Goal: Information Seeking & Learning: Learn about a topic

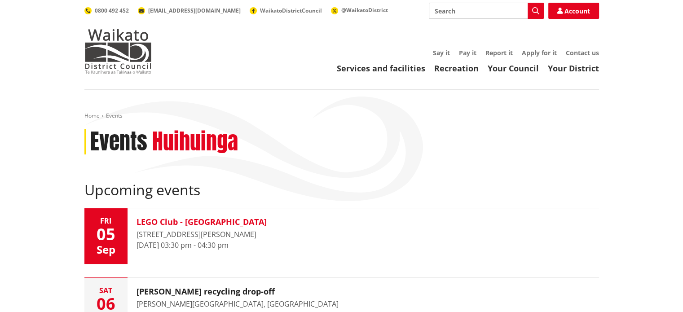
click at [176, 217] on h3 "LEGO Club - [GEOGRAPHIC_DATA]" at bounding box center [202, 222] width 130 height 10
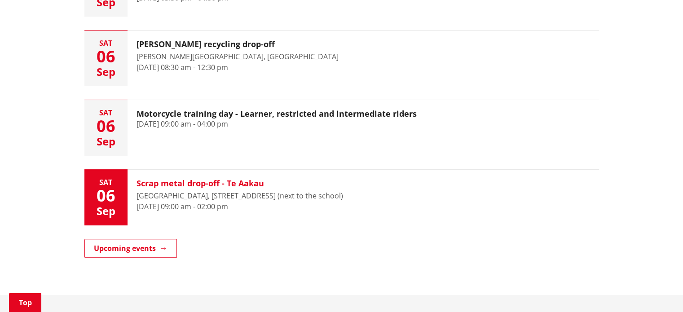
scroll to position [270, 0]
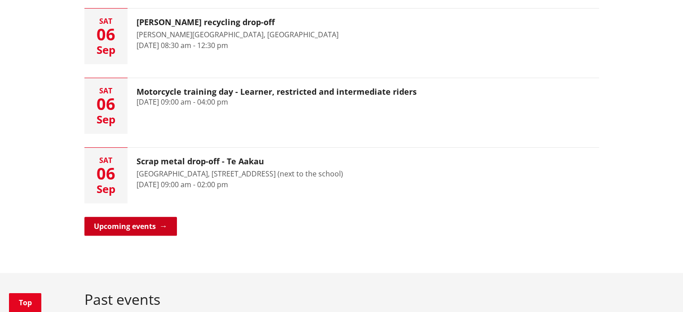
click at [149, 224] on link "Upcoming events" at bounding box center [130, 226] width 93 height 19
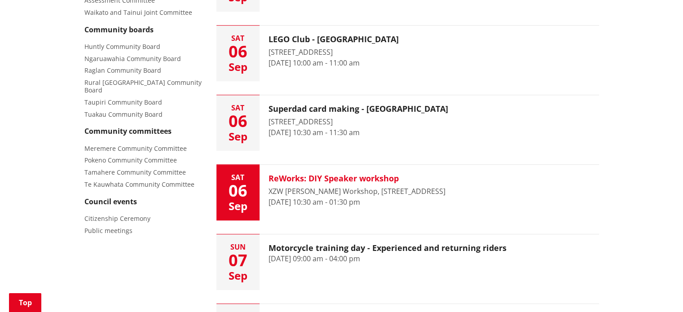
scroll to position [449, 0]
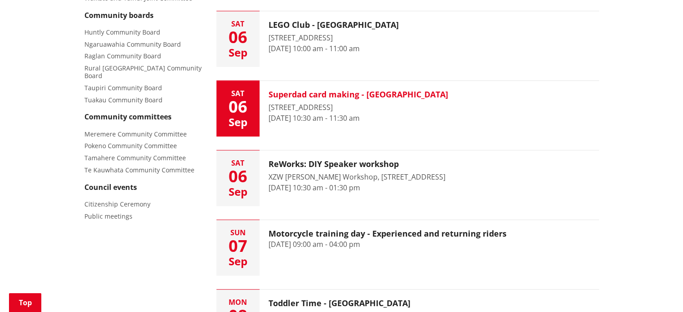
click at [393, 95] on h3 "Superdad card making - Te Kauwhata Library" at bounding box center [359, 95] width 180 height 10
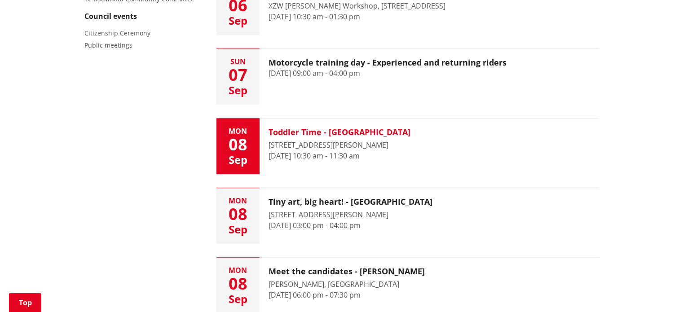
scroll to position [719, 0]
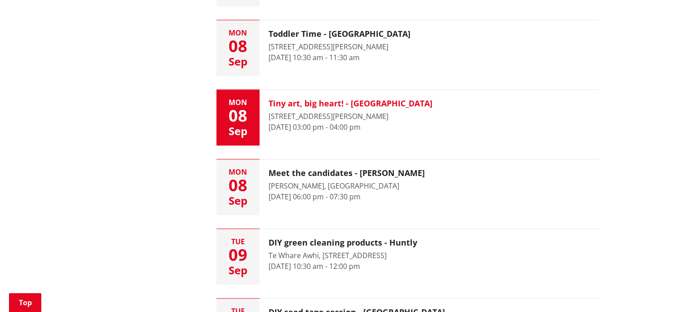
click at [395, 102] on h3 "Tiny art, big heart! - Tuakau Library" at bounding box center [351, 104] width 164 height 10
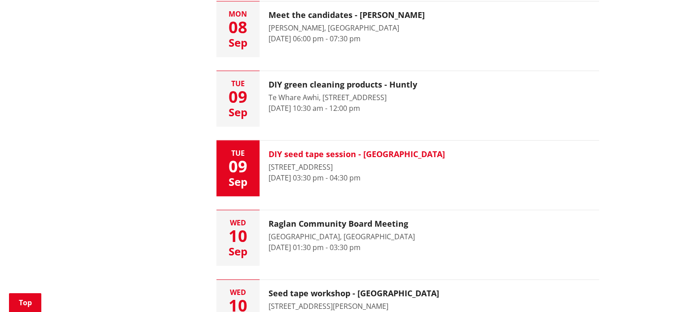
scroll to position [943, 0]
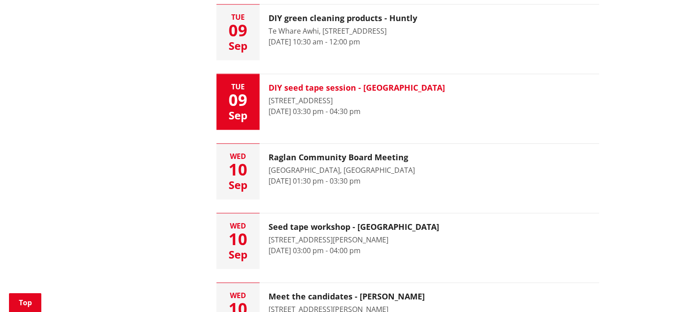
click at [417, 88] on h3 "DIY seed tape session - Te Kauwhata Library" at bounding box center [357, 88] width 177 height 10
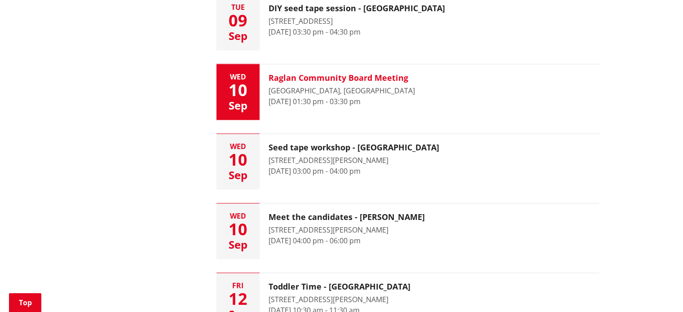
scroll to position [1033, 0]
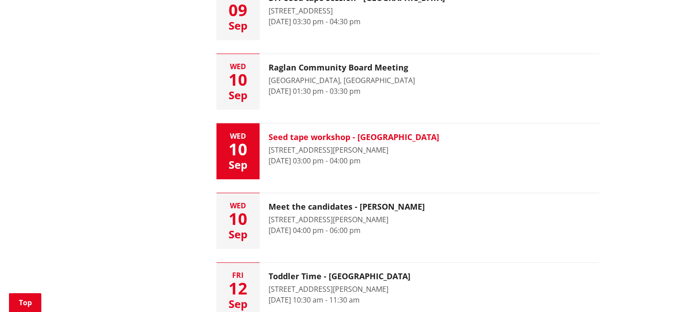
click at [421, 134] on h3 "Seed tape workshop - Meremere Library" at bounding box center [354, 138] width 171 height 10
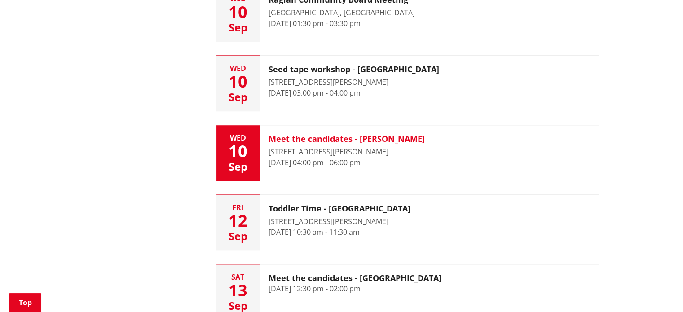
scroll to position [1123, 0]
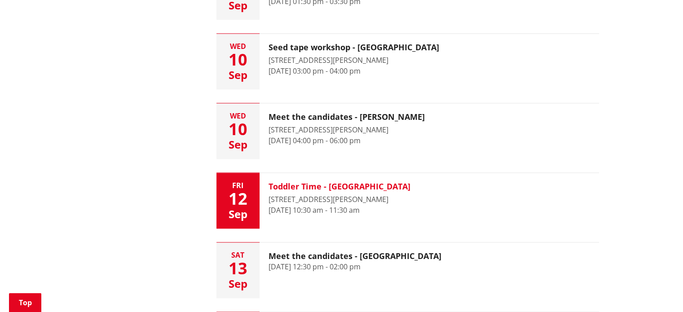
click at [364, 183] on h3 "Toddler Time - [GEOGRAPHIC_DATA]" at bounding box center [340, 187] width 142 height 10
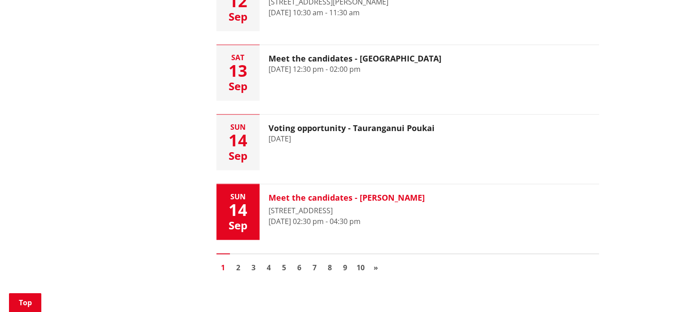
scroll to position [1348, 0]
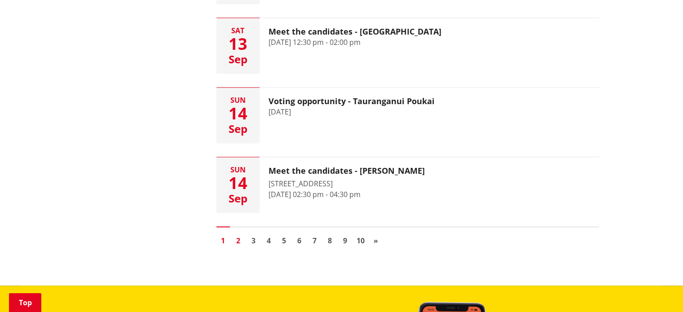
click at [233, 237] on link "2" at bounding box center [238, 240] width 13 height 13
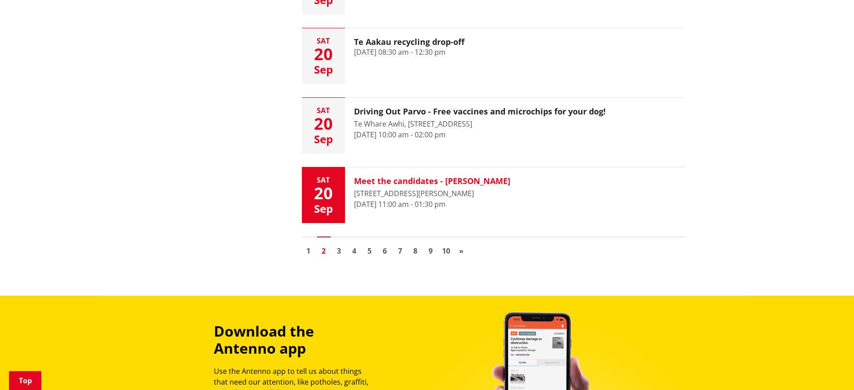
scroll to position [1348, 0]
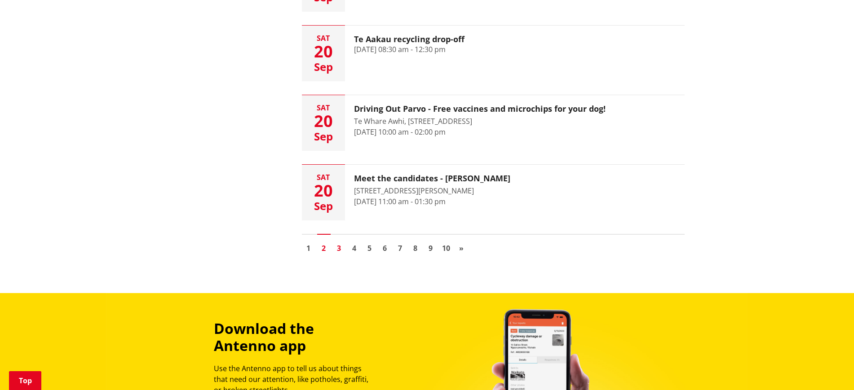
click at [343, 244] on link "3" at bounding box center [338, 248] width 13 height 13
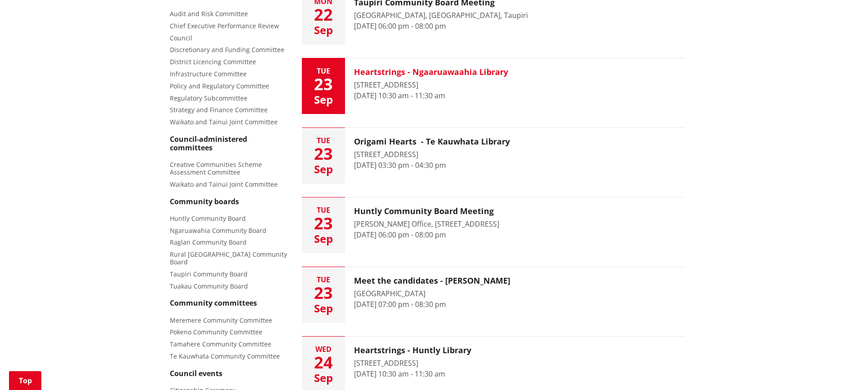
scroll to position [225, 0]
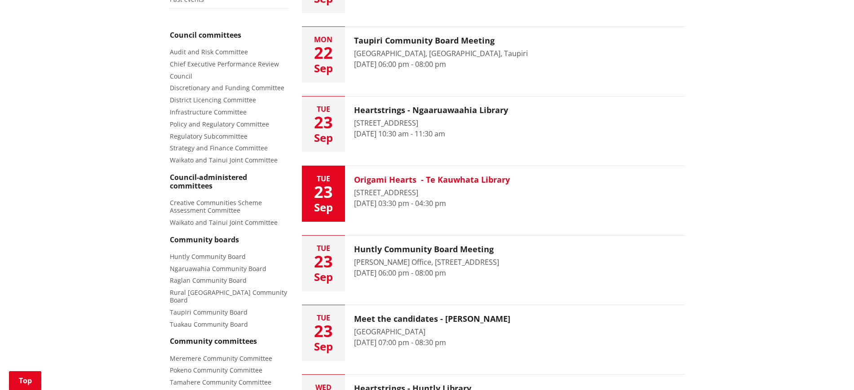
click at [398, 180] on h3 "Origami Hearts - Te Kauwhata Library" at bounding box center [432, 180] width 156 height 10
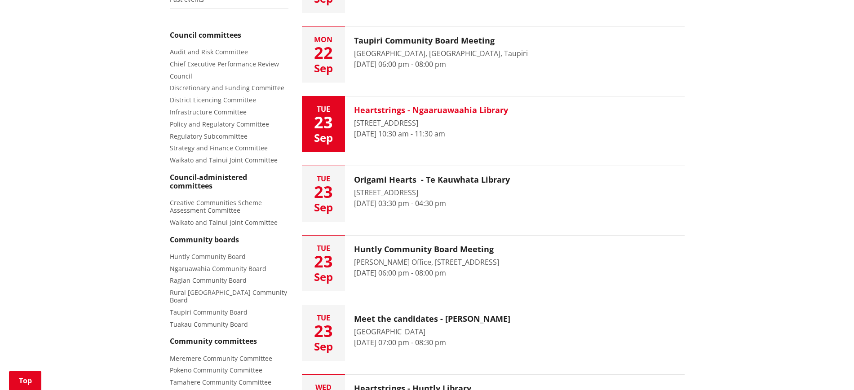
click at [456, 110] on h3 "Heartstrings - Ngaaruawaahia Library" at bounding box center [431, 111] width 154 height 10
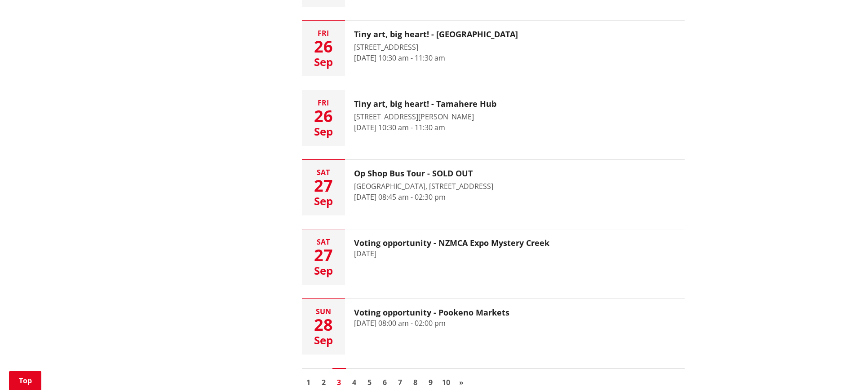
scroll to position [1235, 0]
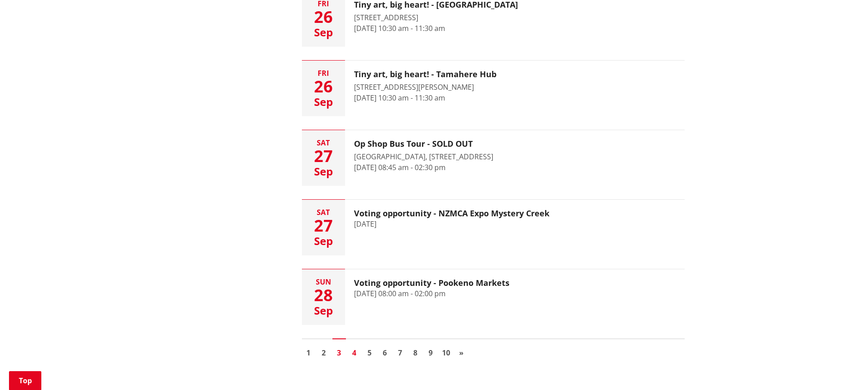
click at [354, 350] on link "4" at bounding box center [354, 352] width 13 height 13
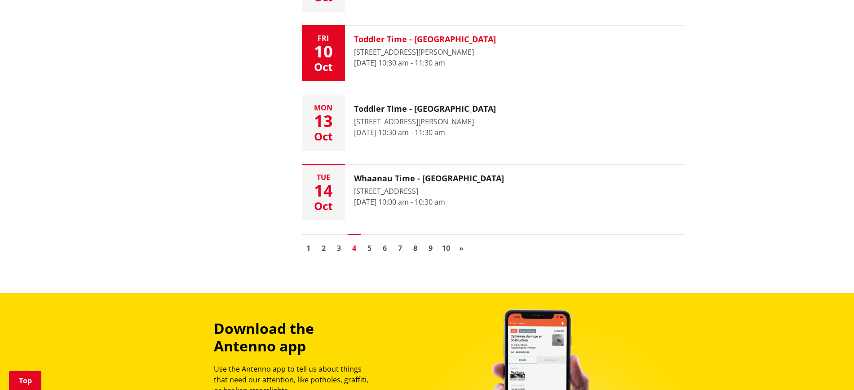
scroll to position [1348, 0]
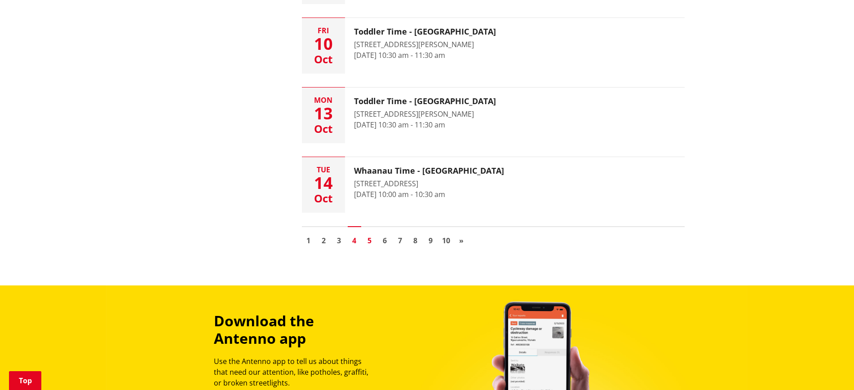
click at [368, 241] on link "5" at bounding box center [369, 240] width 13 height 13
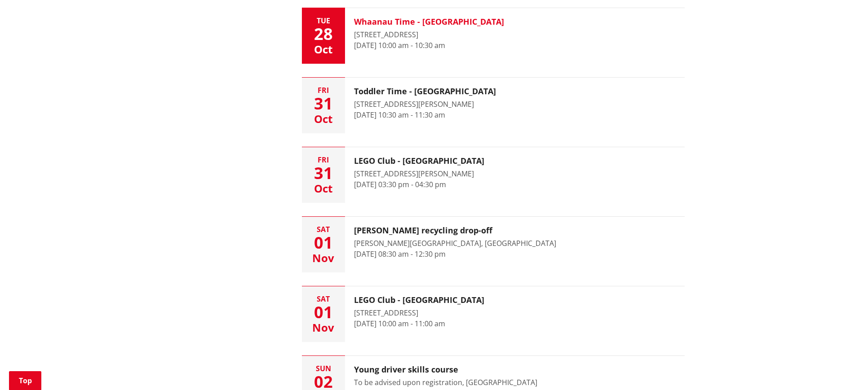
scroll to position [899, 0]
